Goal: Check status: Check status

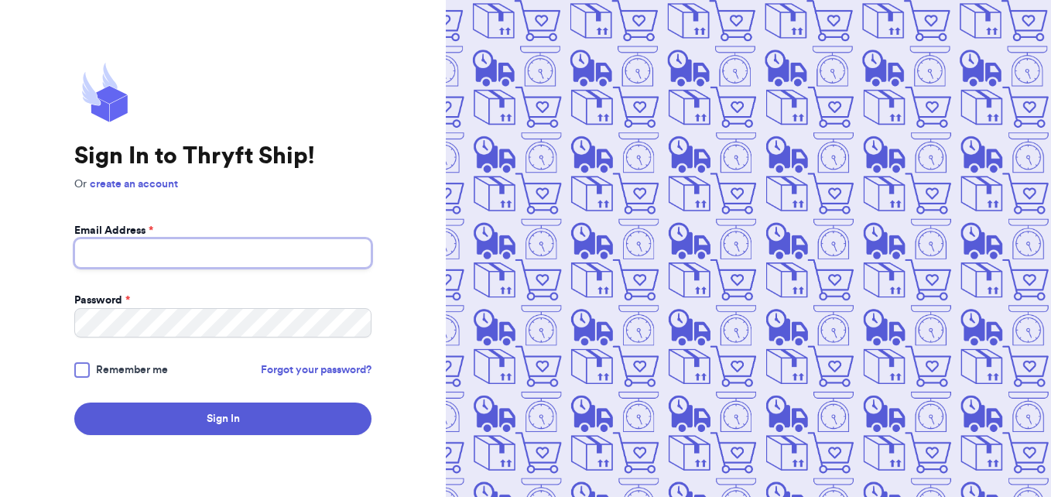
type input "[EMAIL_ADDRESS][DOMAIN_NAME]"
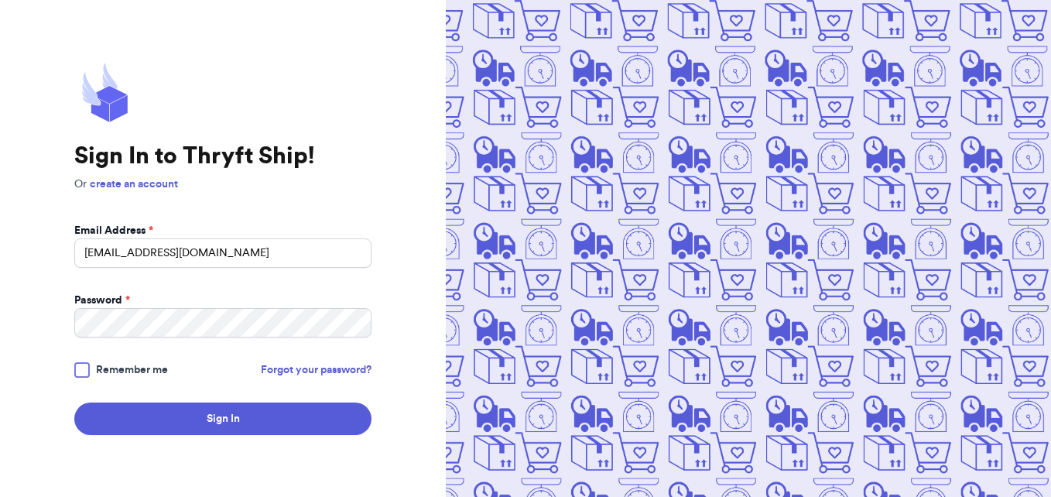
click at [87, 368] on div at bounding box center [81, 369] width 15 height 15
click at [0, 0] on input "Remember me" at bounding box center [0, 0] width 0 height 0
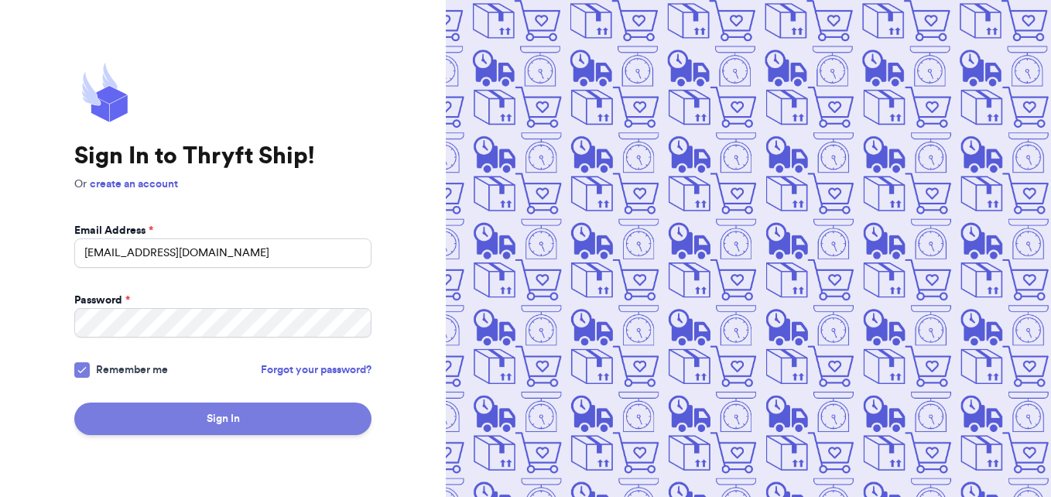
click at [169, 410] on button "Sign In" at bounding box center [222, 418] width 297 height 32
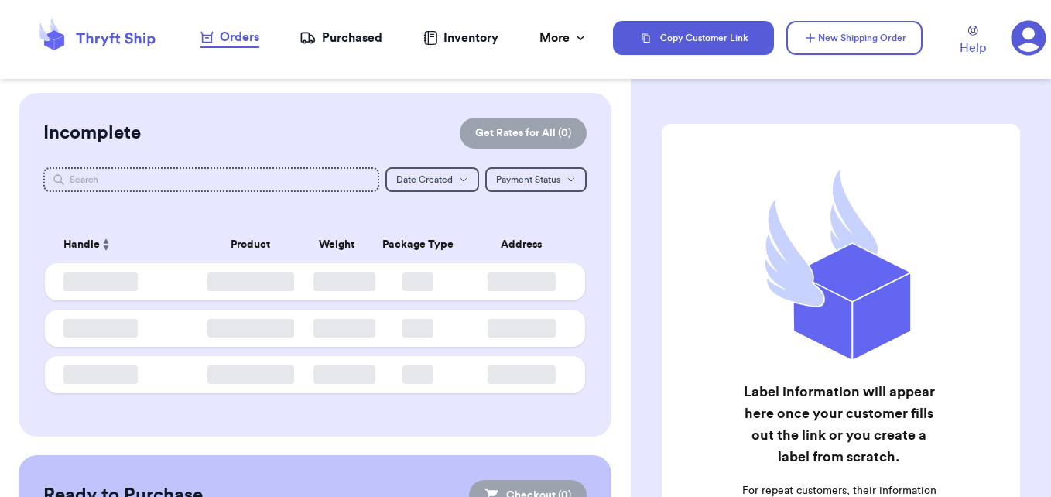
checkbox input "false"
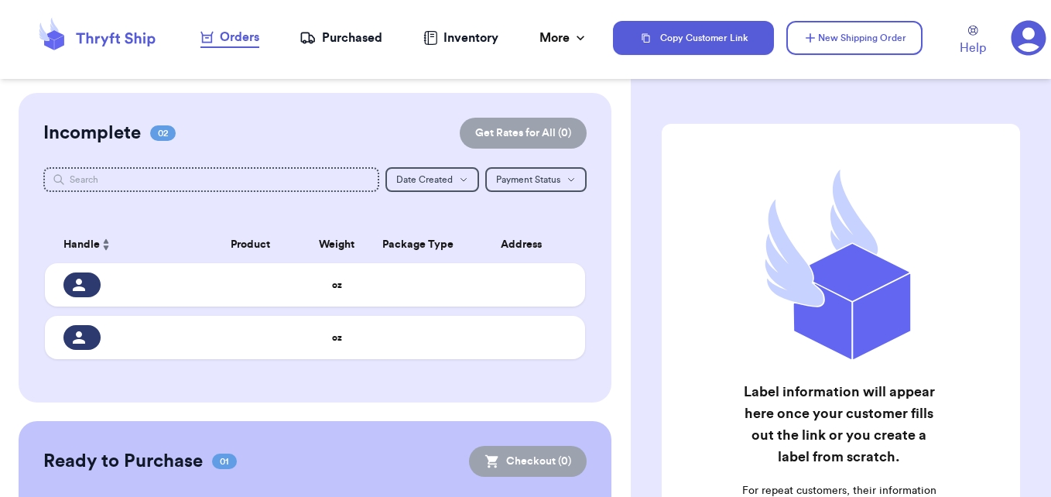
click at [340, 42] on div "Purchased" at bounding box center [340, 38] width 83 height 19
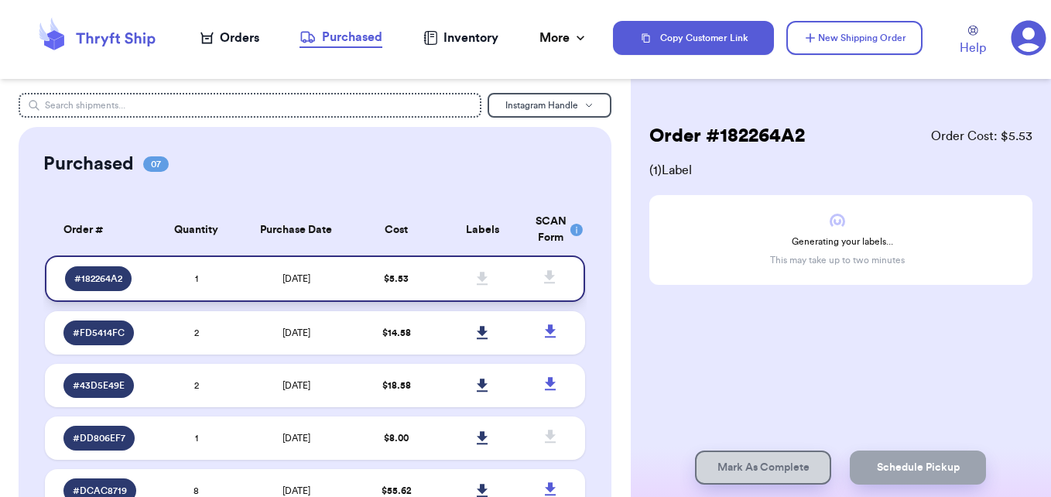
click at [296, 284] on td "[DATE]" at bounding box center [297, 278] width 114 height 46
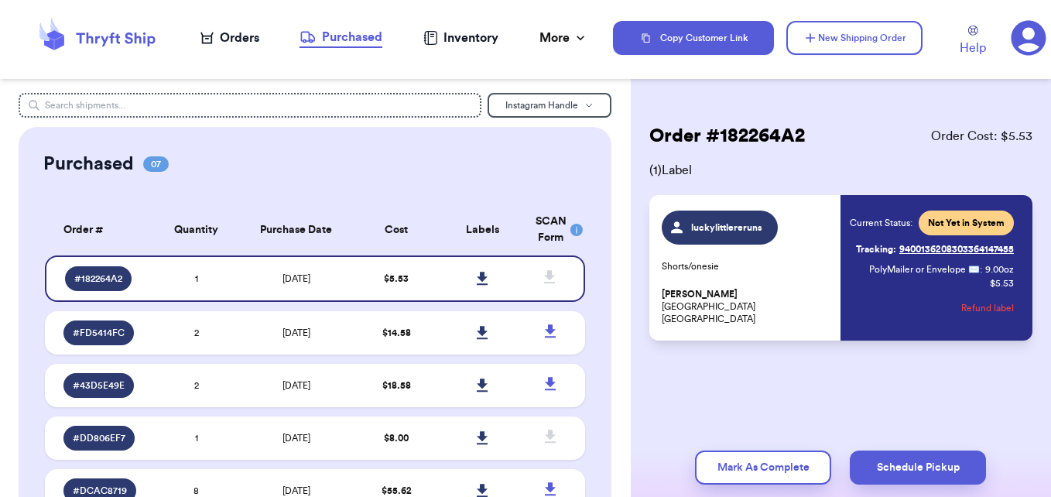
click at [788, 264] on p "Shorts/onesie" at bounding box center [747, 266] width 170 height 12
click at [761, 282] on div "luckylittlereruns Shorts/onesie [PERSON_NAME] [STREET_ADDRESS]" at bounding box center [747, 267] width 170 height 115
click at [477, 275] on icon at bounding box center [482, 278] width 11 height 13
